Goal: Task Accomplishment & Management: Use online tool/utility

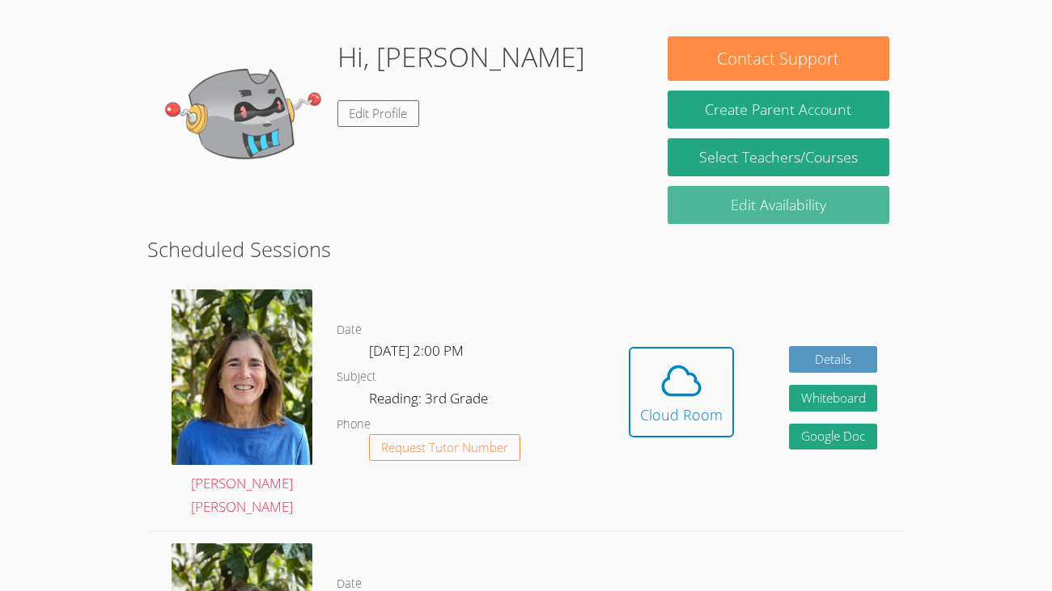
scroll to position [226, 0]
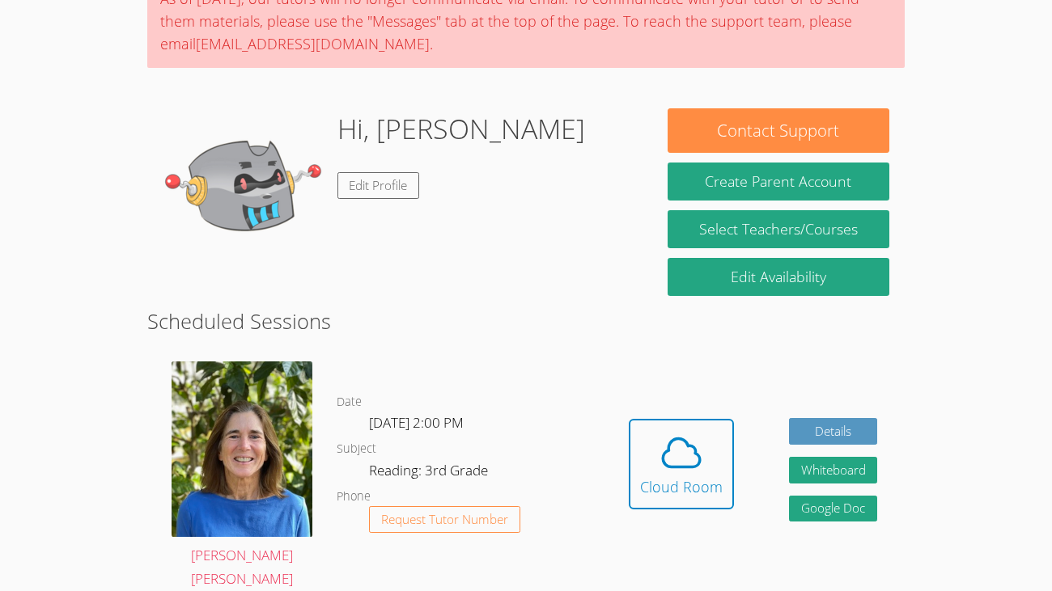
scroll to position [158, 0]
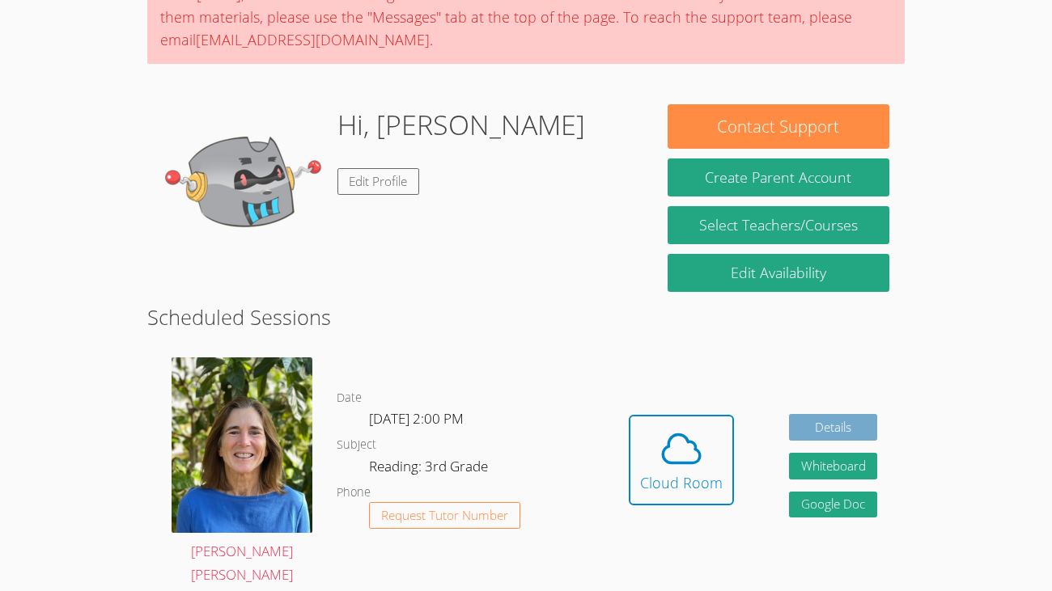
click at [873, 415] on link "Details" at bounding box center [833, 427] width 89 height 27
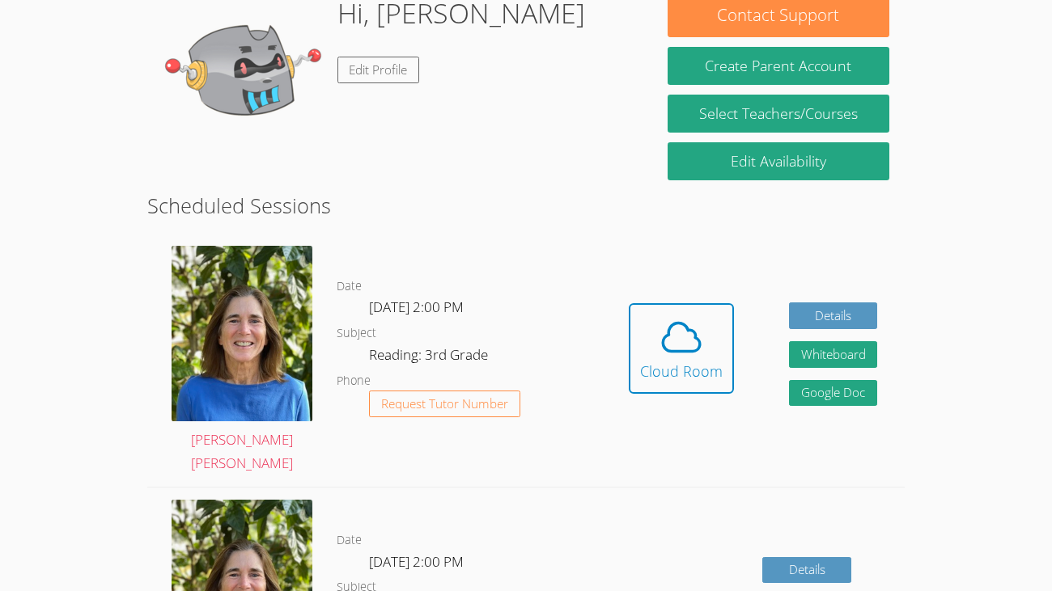
scroll to position [303, 0]
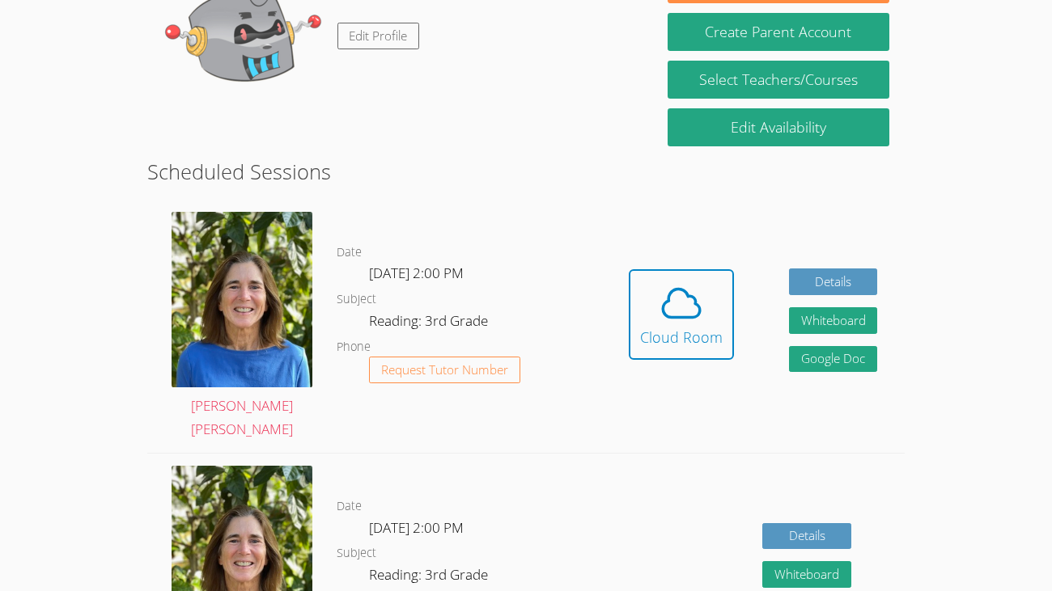
click at [667, 326] on div "Cloud Room" at bounding box center [681, 337] width 83 height 23
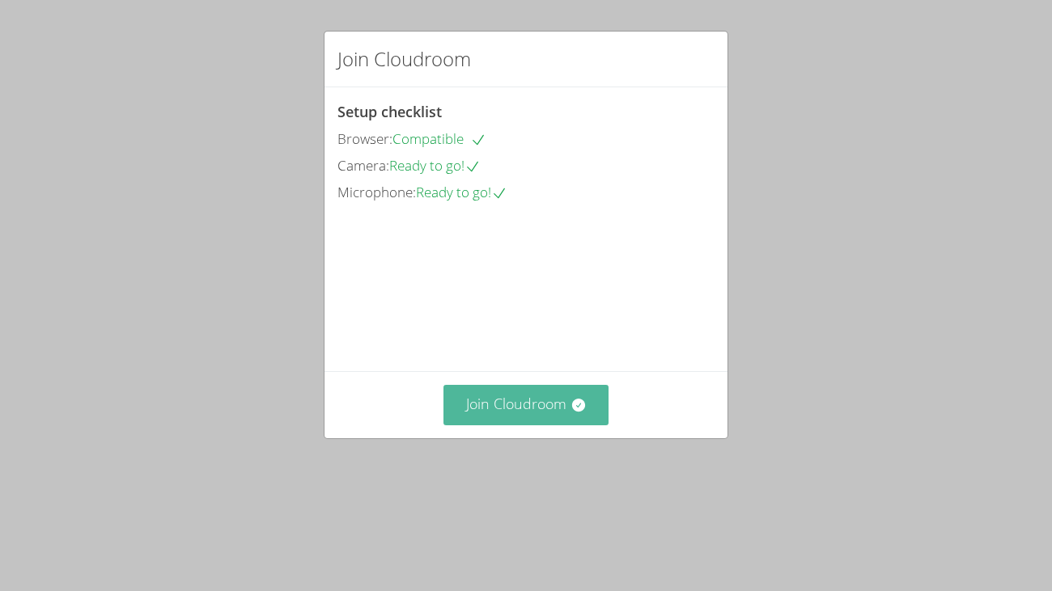
click at [504, 425] on button "Join Cloudroom" at bounding box center [526, 405] width 166 height 40
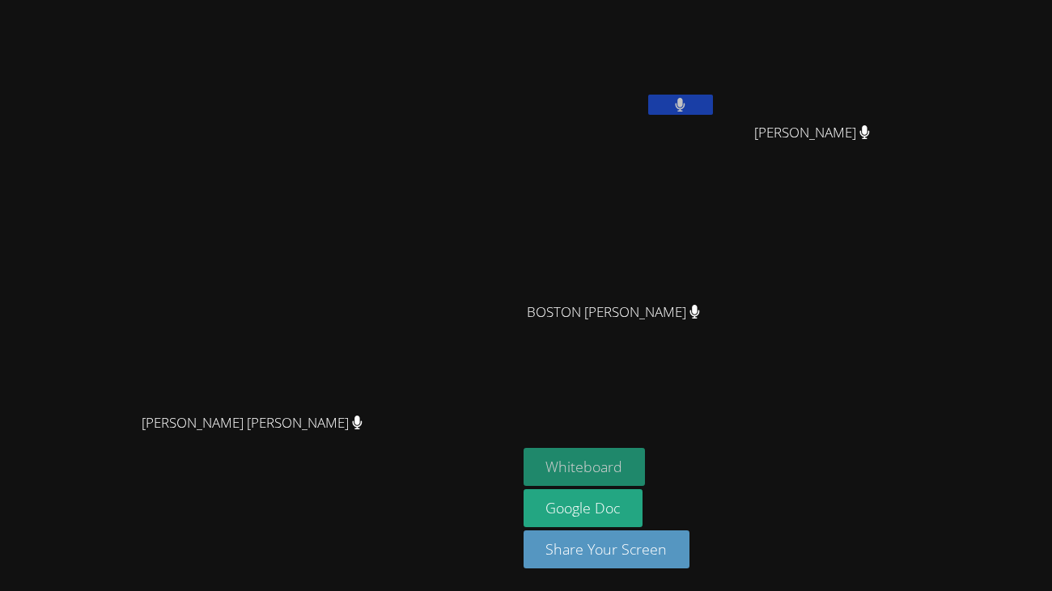
click at [645, 459] on button "Whiteboard" at bounding box center [584, 467] width 122 height 38
